Goal: Task Accomplishment & Management: Complete application form

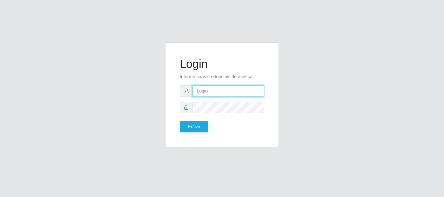
click at [202, 89] on input "text" at bounding box center [228, 90] width 72 height 11
type input "LucasBemais@B09"
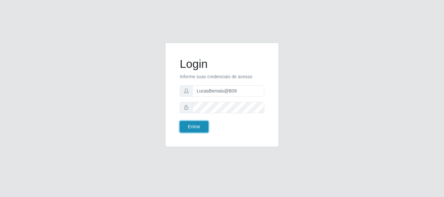
click at [200, 124] on button "Entrar" at bounding box center [194, 126] width 29 height 11
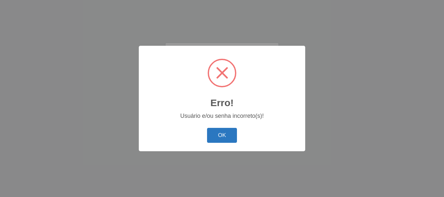
click at [220, 133] on button "OK" at bounding box center [222, 135] width 30 height 15
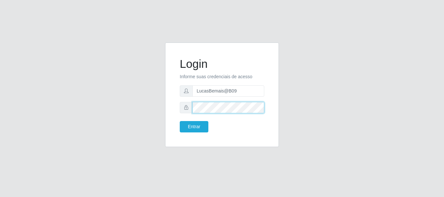
click at [180, 121] on button "Entrar" at bounding box center [194, 126] width 29 height 11
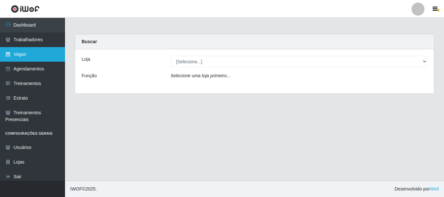
click at [14, 55] on link "Vagas" at bounding box center [32, 54] width 65 height 15
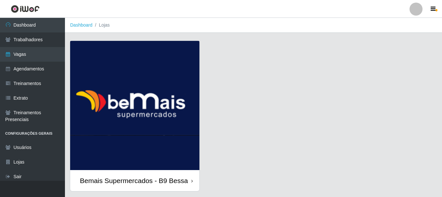
click at [167, 53] on img at bounding box center [134, 105] width 129 height 129
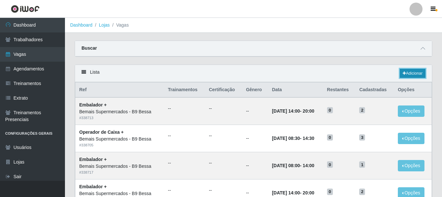
click at [408, 72] on link "Adicionar" at bounding box center [413, 73] width 26 height 9
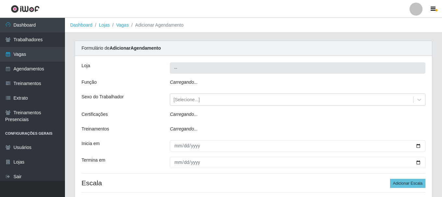
type input "Bemais Supermercados - B9 Bessa"
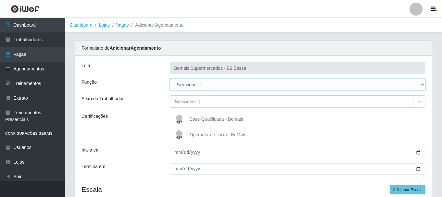
click at [218, 83] on select "[Selecione...] ASG ASG + ASG ++ Auxiliar de Estoque Auxiliar de [GEOGRAPHIC_DAT…" at bounding box center [298, 84] width 256 height 11
select select "75"
click at [170, 79] on select "[Selecione...] ASG ASG + ASG ++ Auxiliar de Estoque Auxiliar de [GEOGRAPHIC_DAT…" at bounding box center [298, 84] width 256 height 11
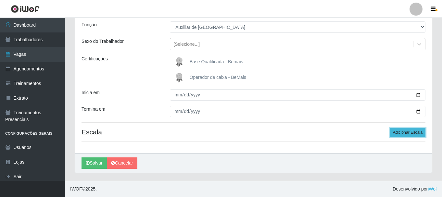
click at [419, 135] on button "Adicionar Escala" at bounding box center [407, 132] width 35 height 9
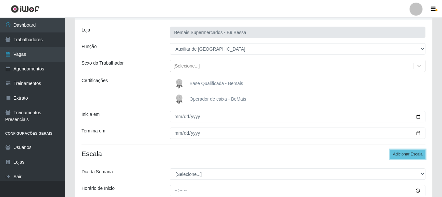
scroll to position [33, 0]
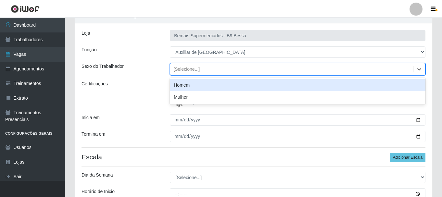
click at [208, 71] on div "[Selecione...]" at bounding box center [291, 69] width 243 height 11
click at [185, 84] on div "Homem" at bounding box center [298, 85] width 256 height 12
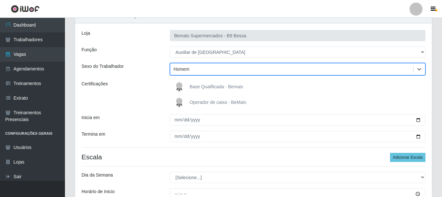
click at [151, 90] on div "Certificações" at bounding box center [121, 95] width 88 height 29
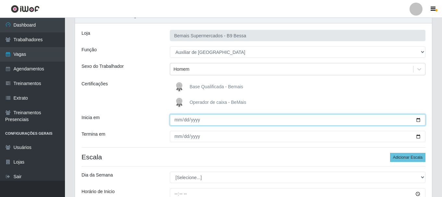
click at [417, 120] on input "Inicia em" at bounding box center [298, 119] width 256 height 11
type input "[DATE]"
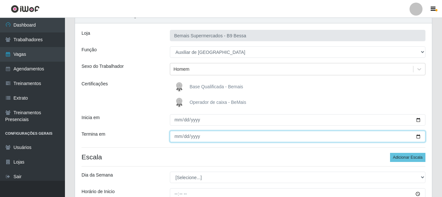
click at [418, 137] on input "Termina em" at bounding box center [298, 136] width 256 height 11
type input "[DATE]"
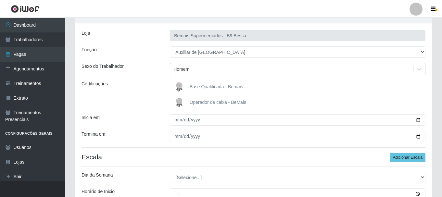
click at [126, 126] on div "Loja Bemais Supermercados - B9 Bessa Função [Selecione...] ASG ASG + ASG ++ Aux…" at bounding box center [253, 136] width 357 height 227
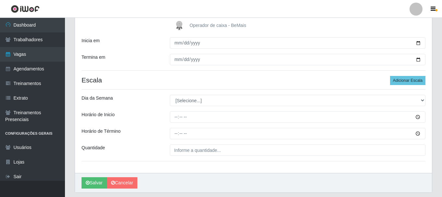
scroll to position [129, 0]
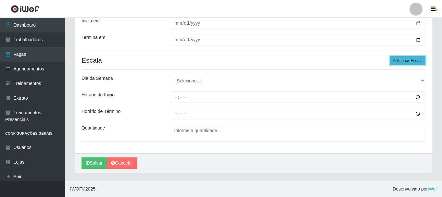
click at [417, 60] on button "Adicionar Escala" at bounding box center [407, 60] width 35 height 9
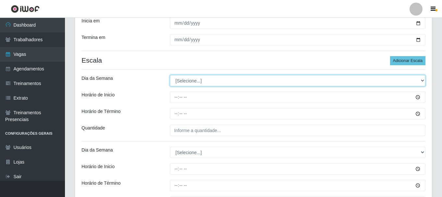
click at [238, 84] on select "[Selecione...] Segunda Terça Quarta Quinta Sexta Sábado Domingo" at bounding box center [298, 80] width 256 height 11
select select "5"
click at [170, 75] on select "[Selecione...] Segunda Terça Quarta Quinta Sexta Sábado Domingo" at bounding box center [298, 80] width 256 height 11
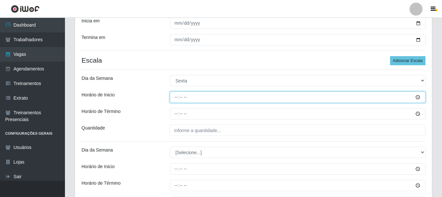
click at [176, 99] on input "Horário de Inicio" at bounding box center [298, 97] width 256 height 11
type input "08:00"
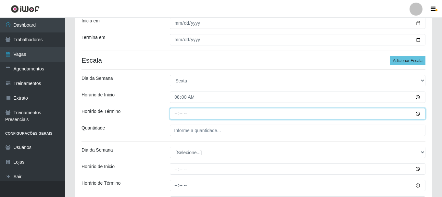
click at [174, 112] on input "Horário de Término" at bounding box center [298, 113] width 256 height 11
type input "14:00"
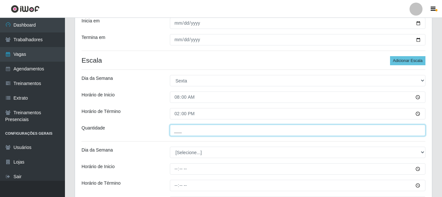
click at [171, 128] on input "___" at bounding box center [298, 130] width 256 height 11
type input "3__"
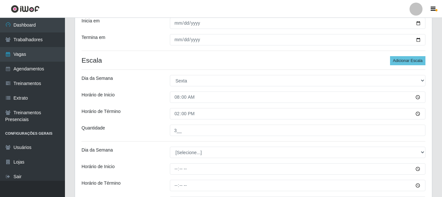
click at [153, 124] on div "Loja Bemais Supermercados - B9 Bessa Função [Selecione...] ASG ASG + ASG ++ Aux…" at bounding box center [253, 76] width 357 height 299
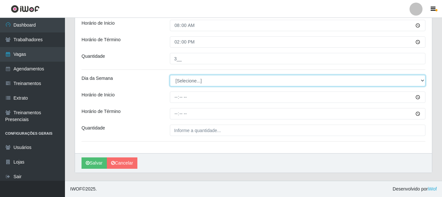
click at [183, 85] on select "[Selecione...] Segunda Terça Quarta Quinta Sexta Sábado Domingo" at bounding box center [298, 80] width 256 height 11
select select "6"
click at [170, 75] on select "[Selecione...] Segunda Terça Quarta Quinta Sexta Sábado Domingo" at bounding box center [298, 80] width 256 height 11
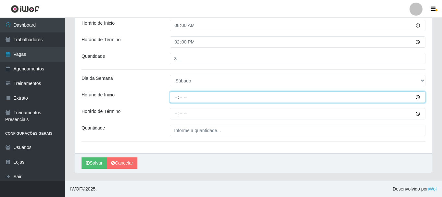
click at [178, 99] on input "Horário de Inicio" at bounding box center [298, 97] width 256 height 11
type input "08:00"
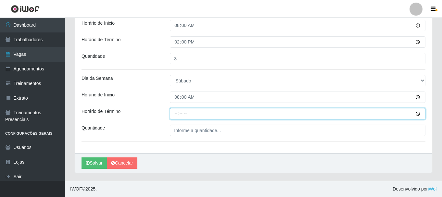
click at [174, 114] on input "Horário de Término" at bounding box center [298, 113] width 256 height 11
click at [176, 114] on input "Horário de Término" at bounding box center [298, 113] width 256 height 11
type input "14:00"
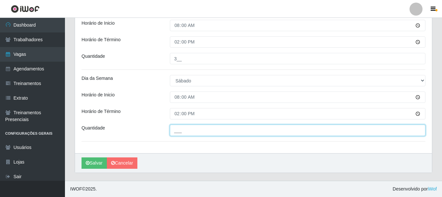
click at [177, 129] on input "___" at bounding box center [298, 130] width 256 height 11
type input "3__"
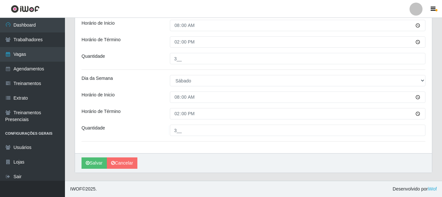
click at [147, 115] on div "Horário de Término" at bounding box center [121, 113] width 88 height 11
click at [91, 163] on button "Salvar" at bounding box center [94, 163] width 25 height 11
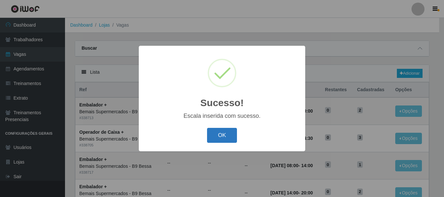
click at [212, 132] on button "OK" at bounding box center [222, 135] width 30 height 15
